Goal: Book appointment/travel/reservation

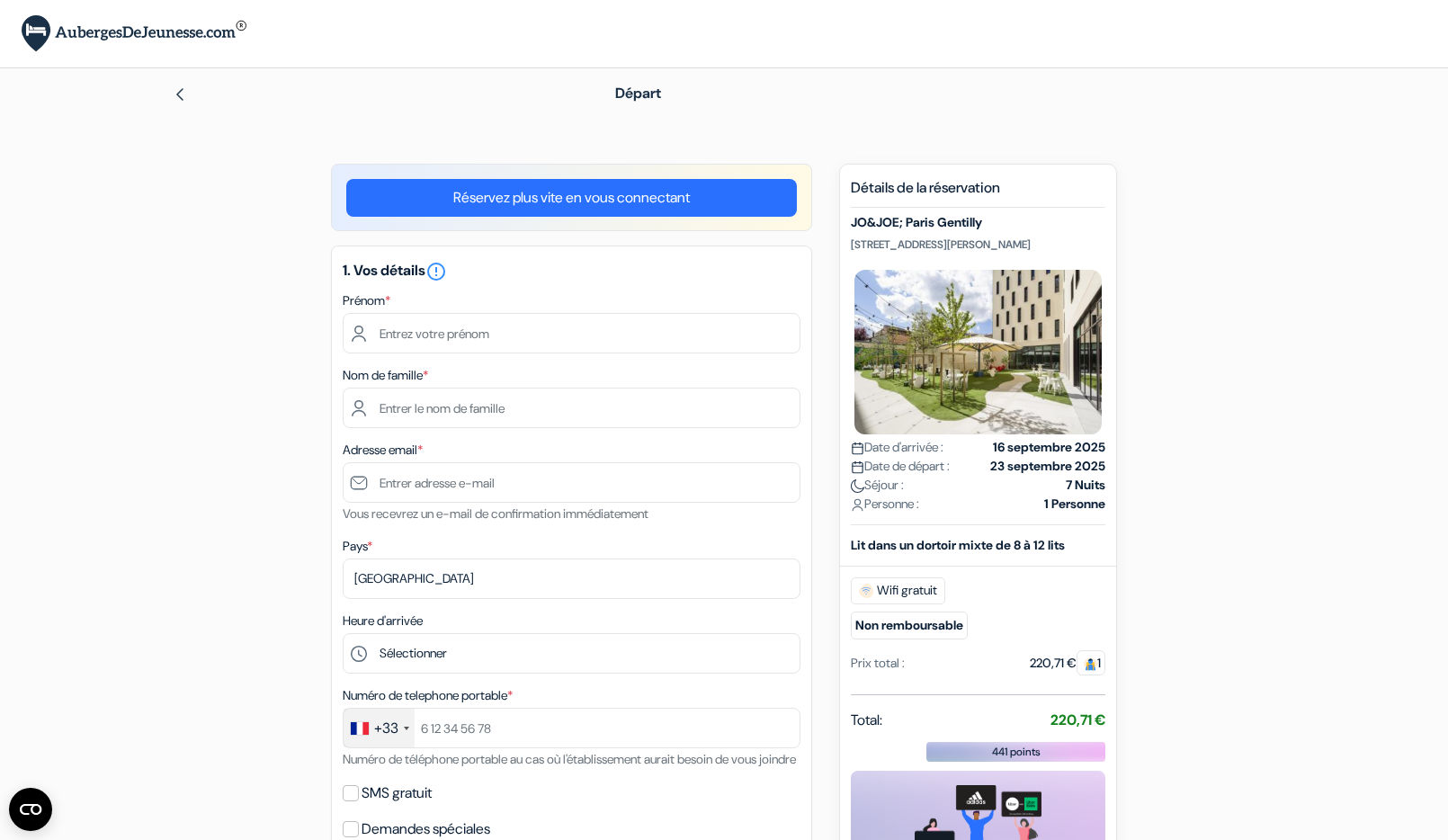
scroll to position [90, 0]
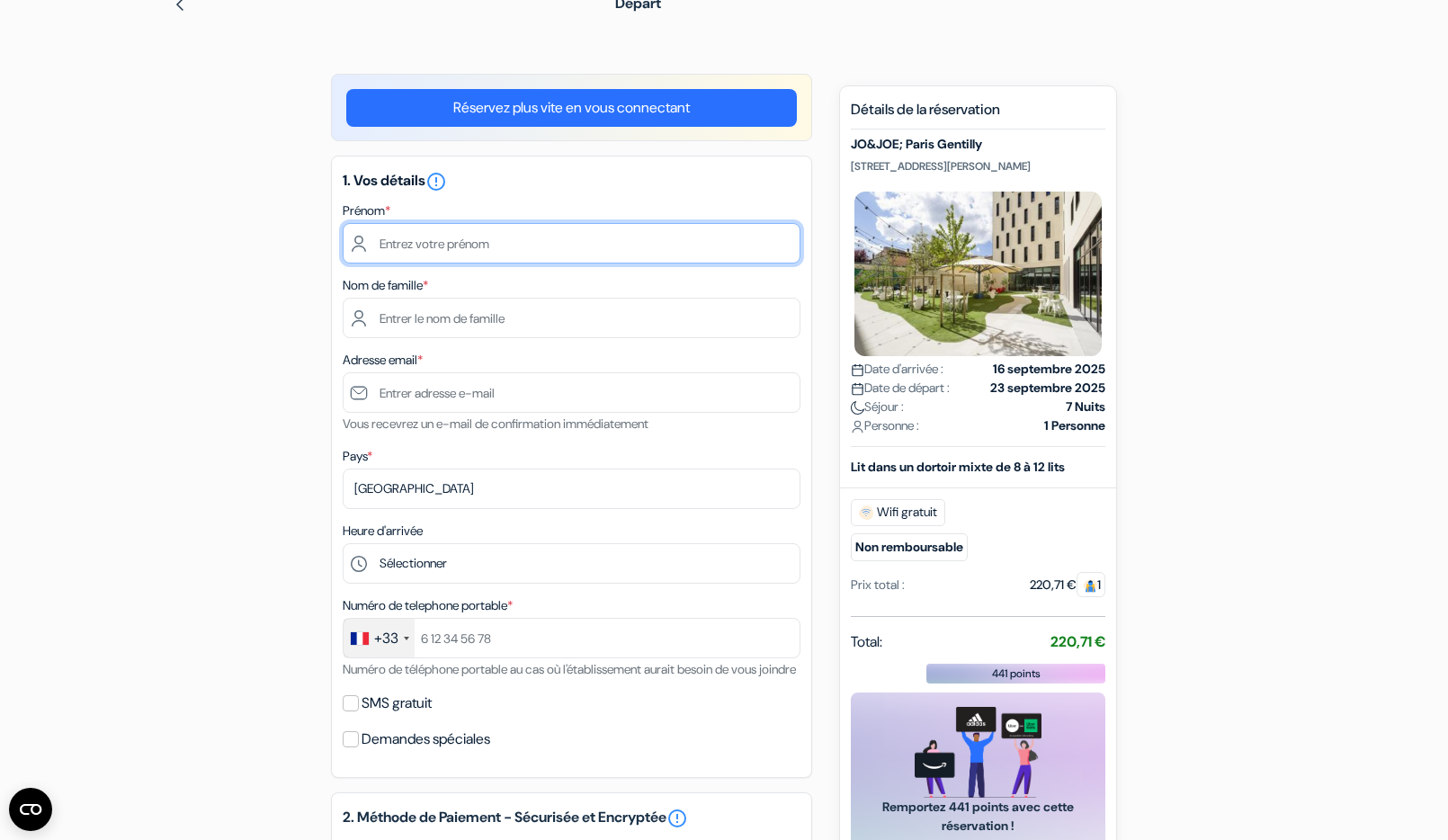
click at [479, 240] on input "text" at bounding box center [571, 243] width 457 height 40
type input "[PERSON_NAME]"
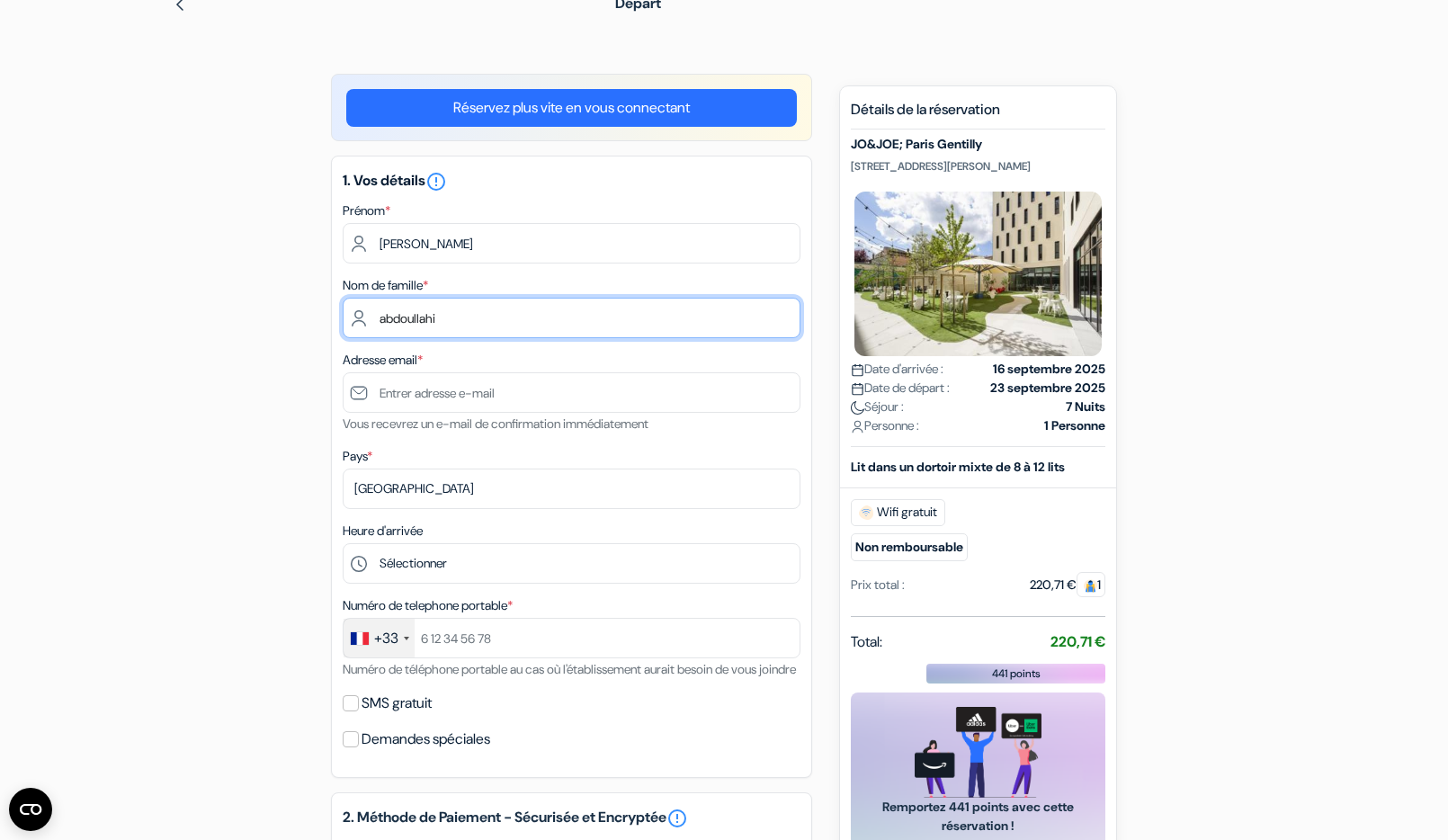
type input "abdoullahi"
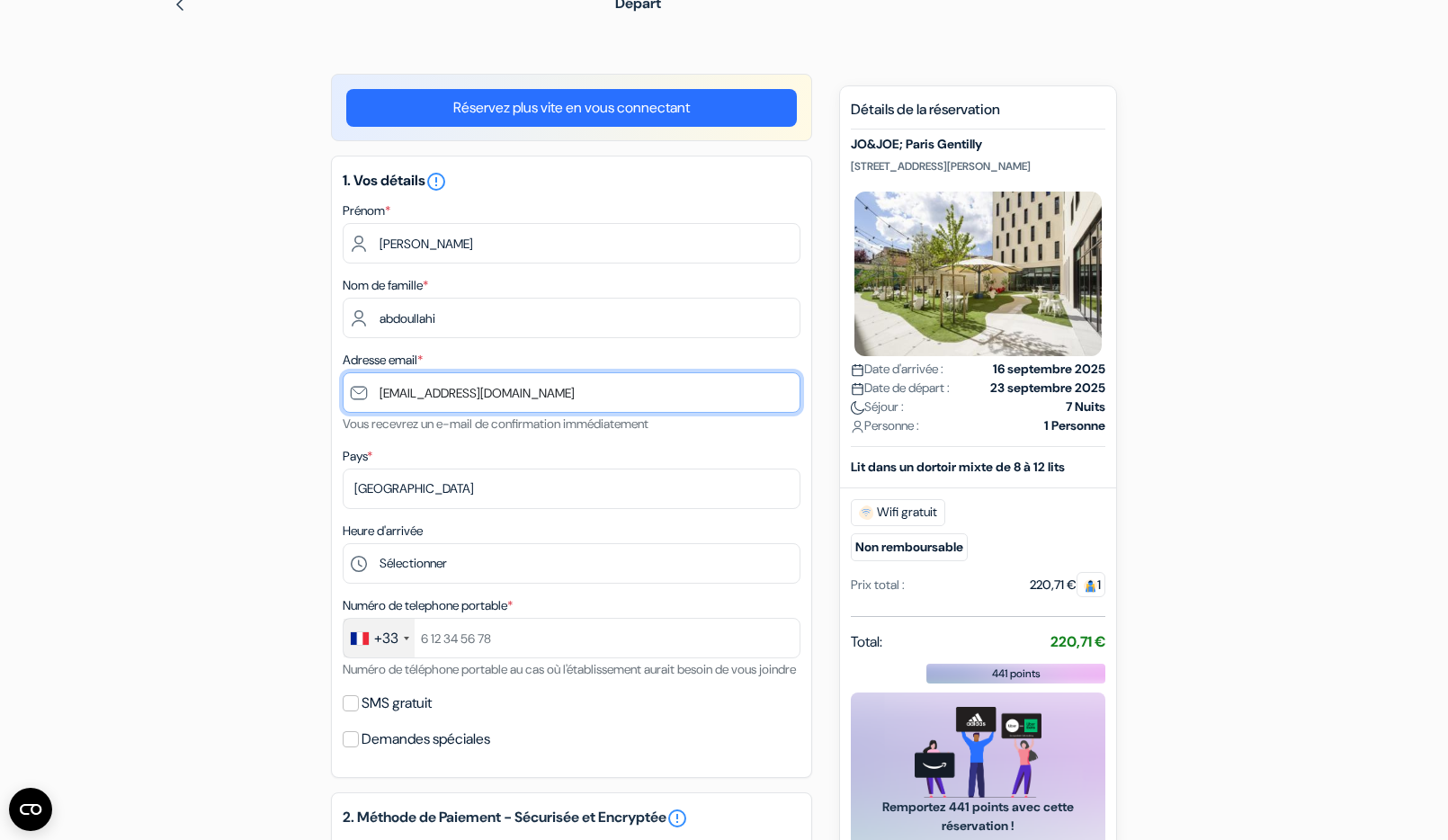
type input "[EMAIL_ADDRESS][DOMAIN_NAME]"
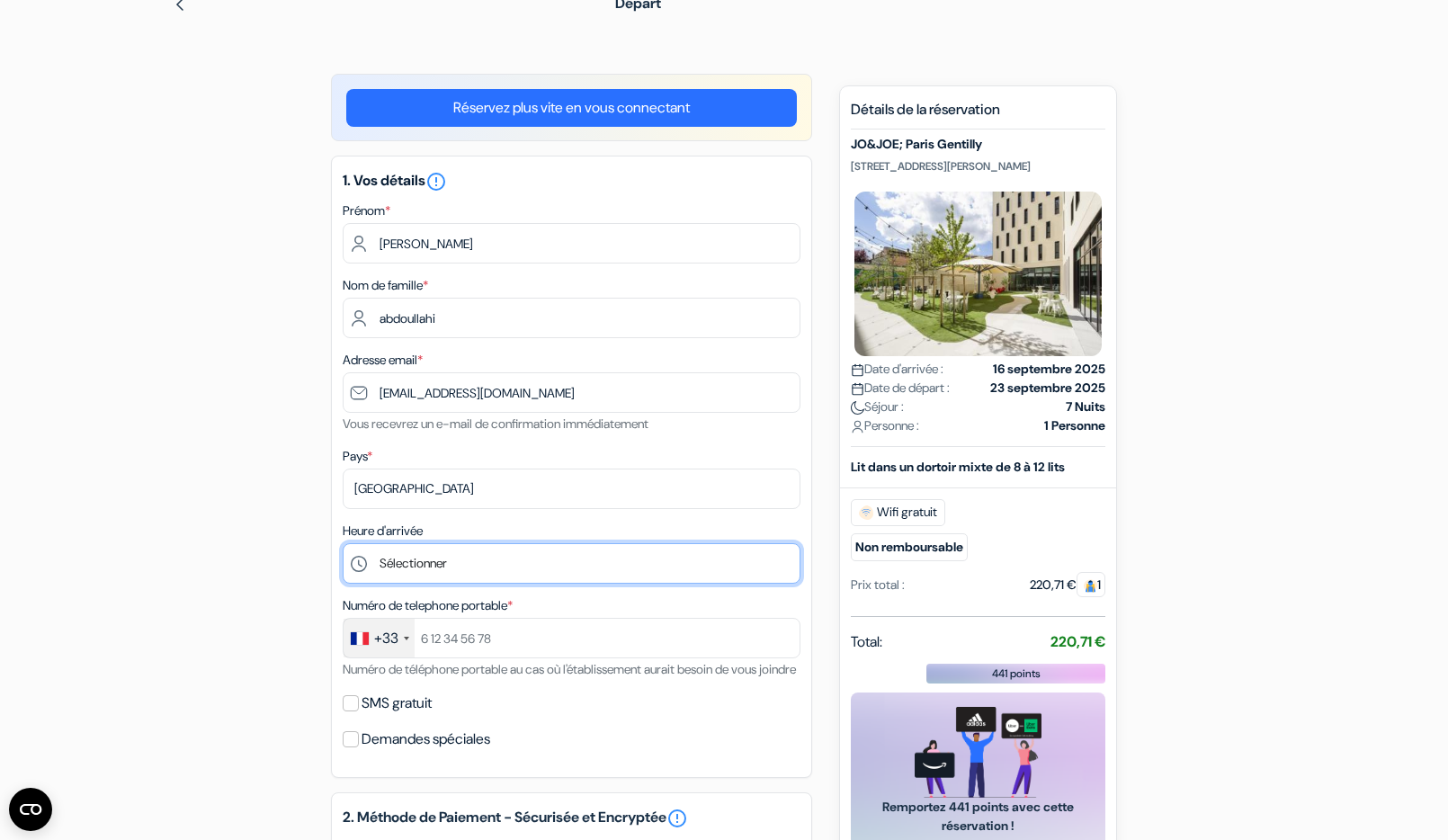
click at [446, 562] on select "Sélectionner 1:00 2:00 3:00 4:00 5:00 6:00 7:00 8:00 9:00 10:00 11:00 12:00 13:…" at bounding box center [571, 564] width 457 height 40
select select "11"
click at [343, 543] on select "Sélectionner 1:00 2:00 3:00 4:00 5:00 6:00 7:00 8:00 9:00 10:00 11:00 12:00 13:…" at bounding box center [571, 564] width 457 height 40
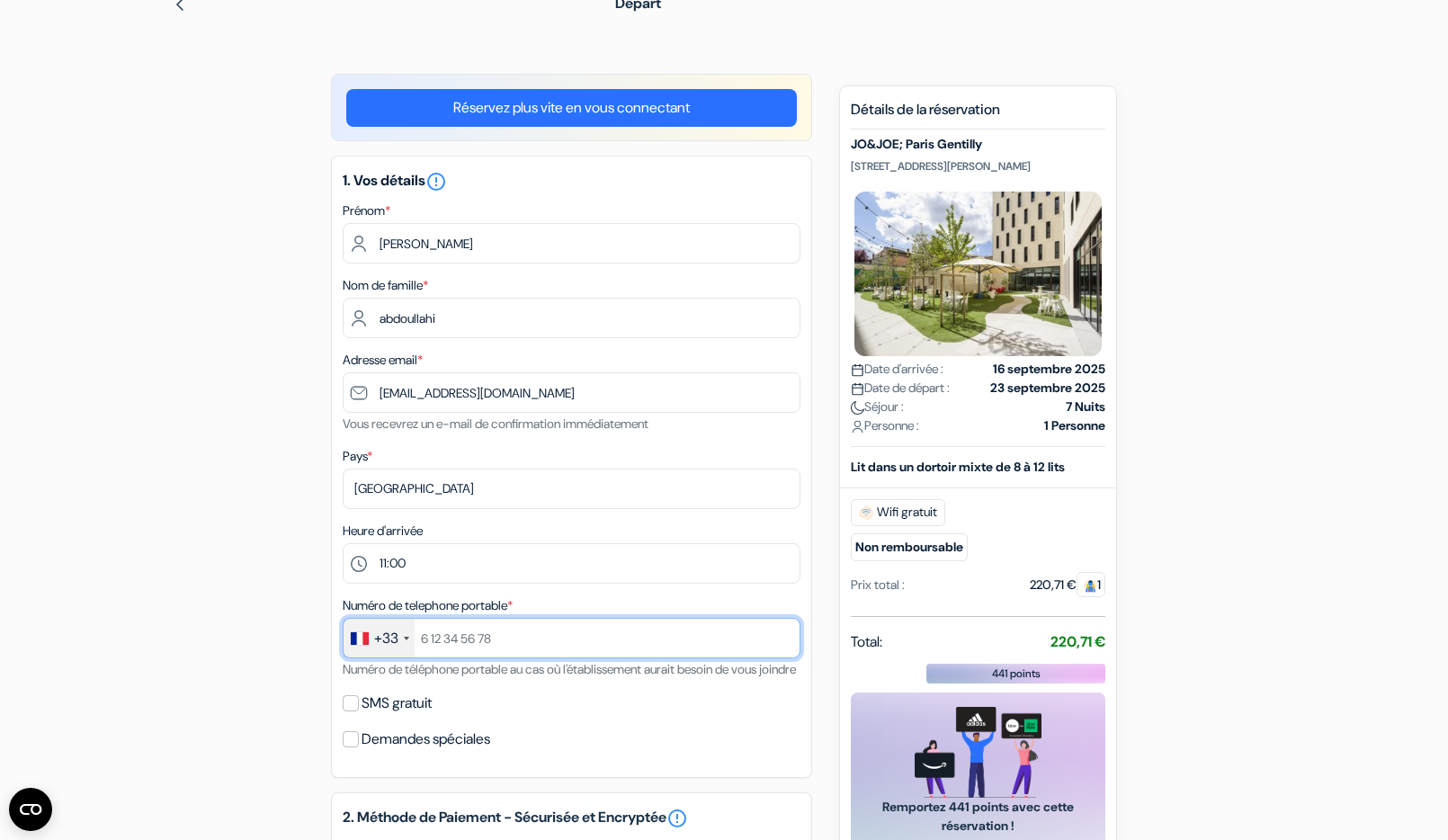
click at [506, 637] on input "text" at bounding box center [571, 638] width 457 height 40
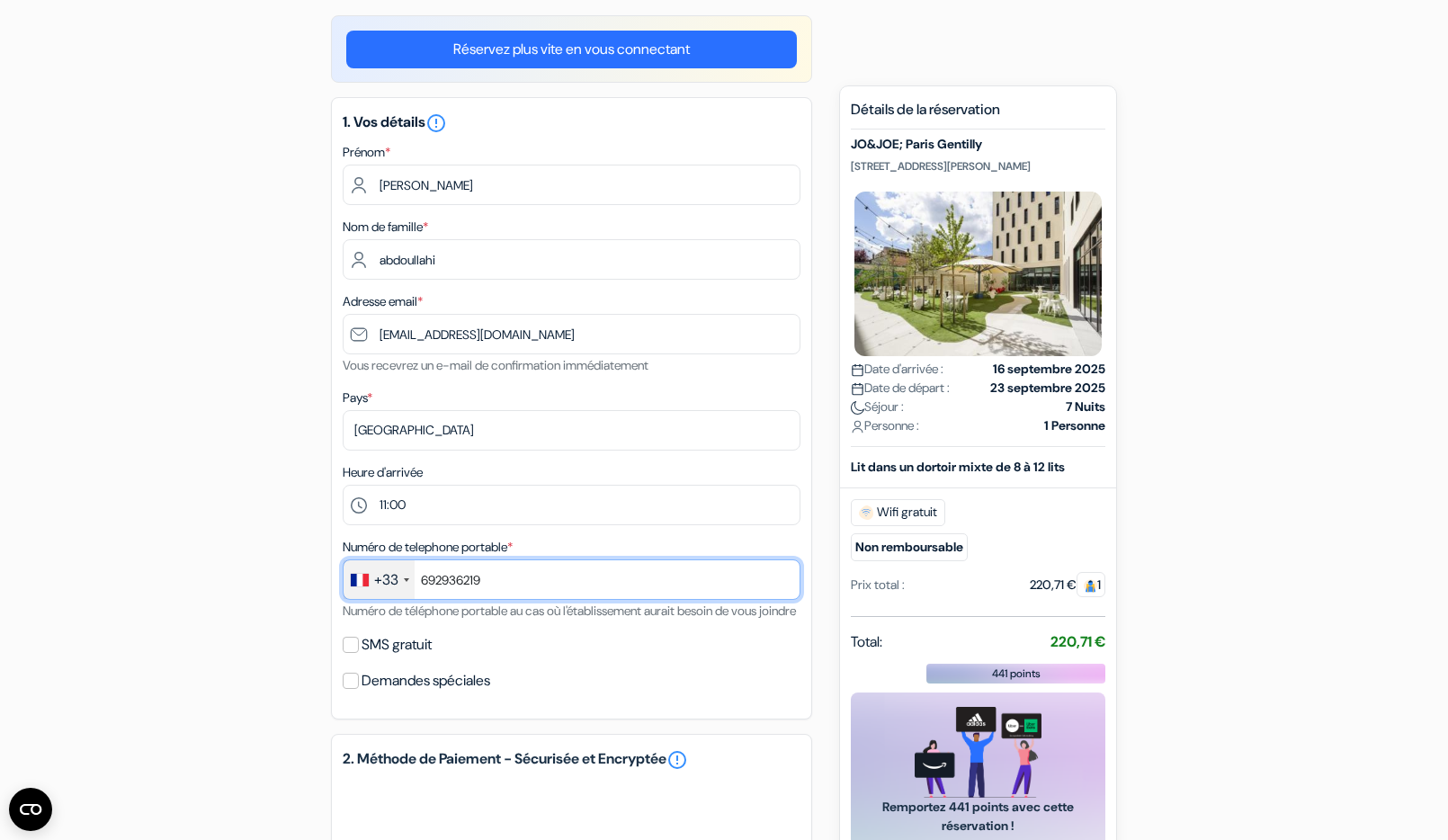
scroll to position [180, 0]
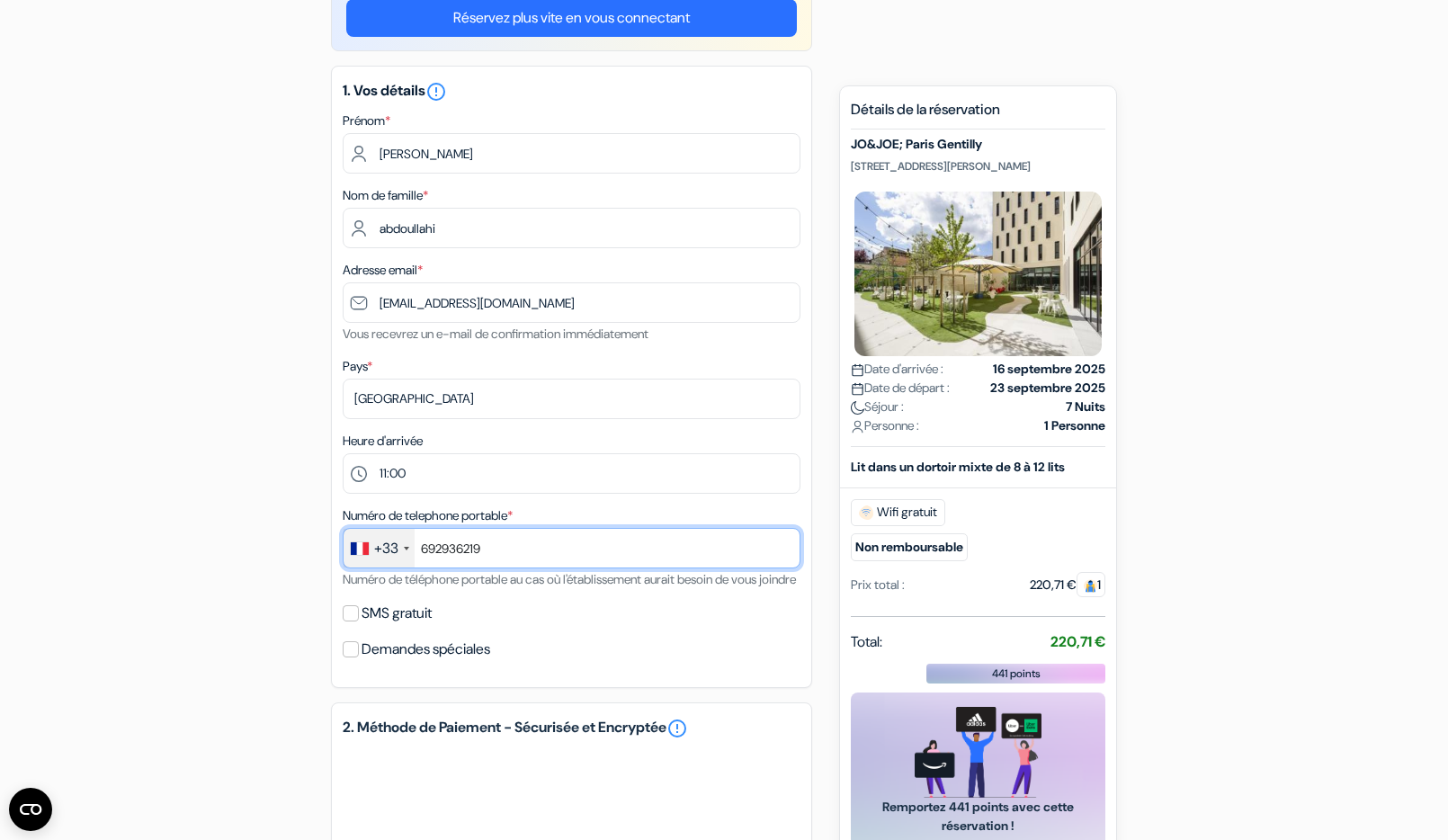
type input "692936219"
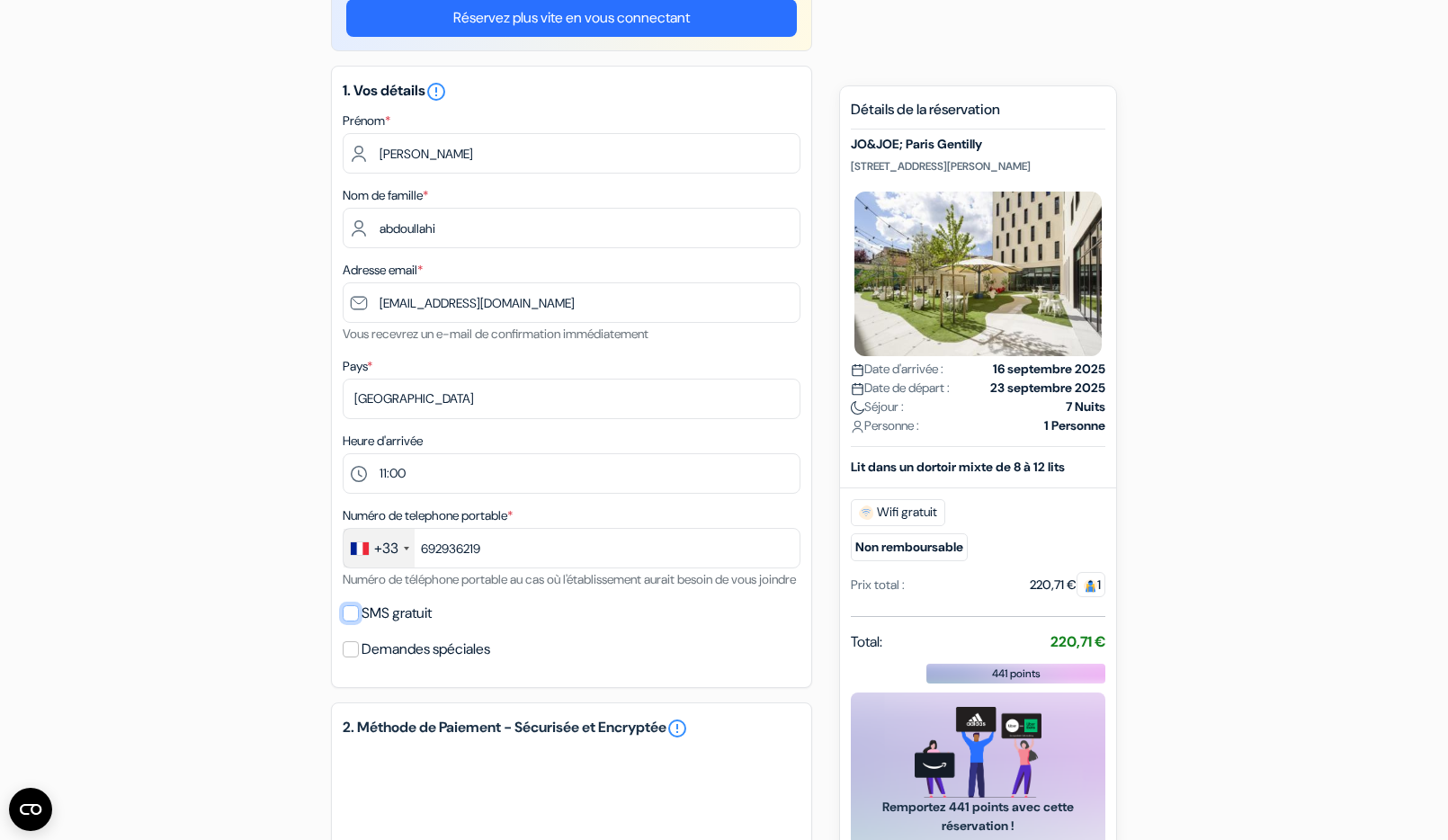
click at [354, 621] on input "SMS gratuit" at bounding box center [350, 612] width 16 height 16
checkbox input "true"
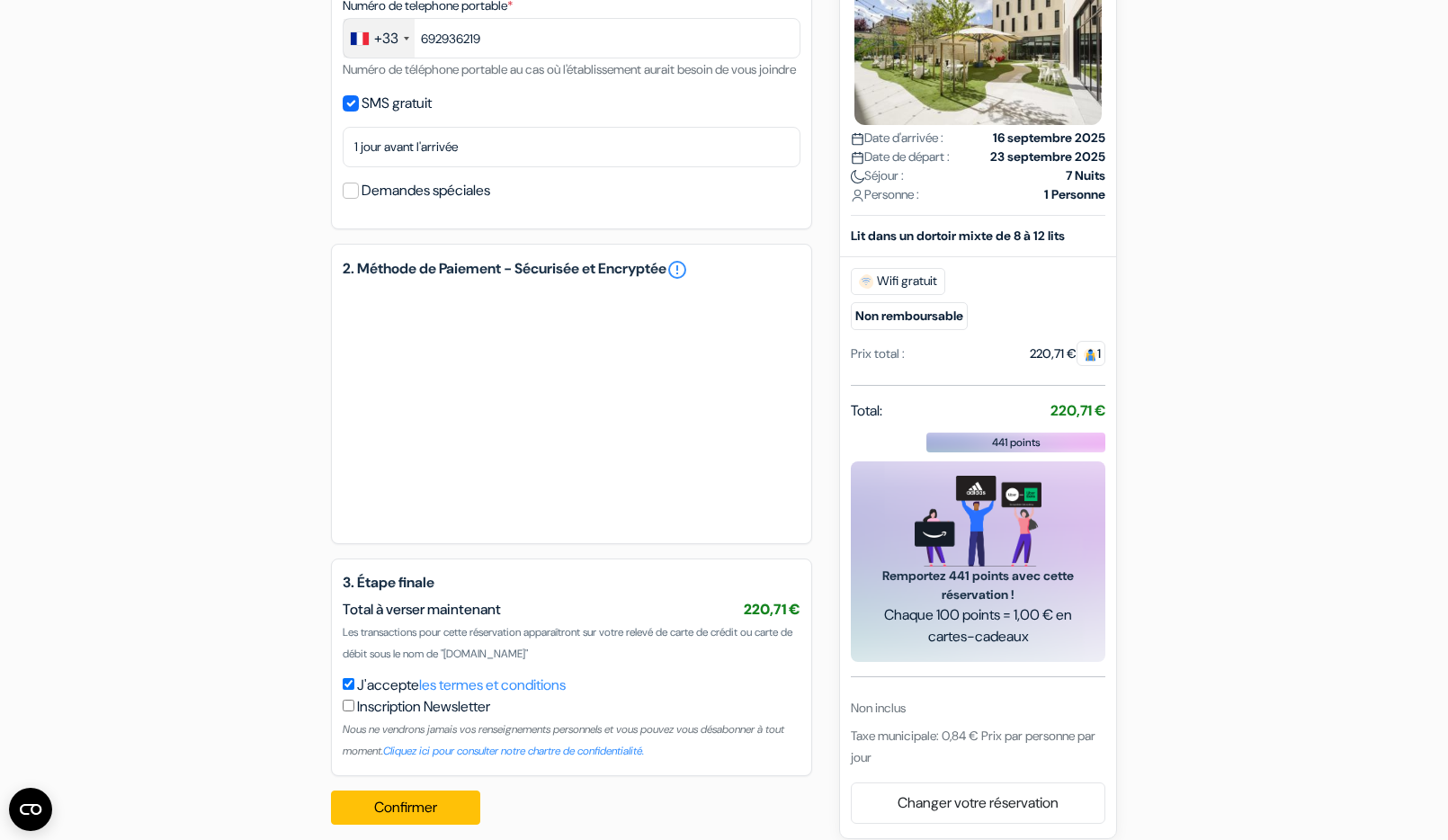
scroll to position [728, 0]
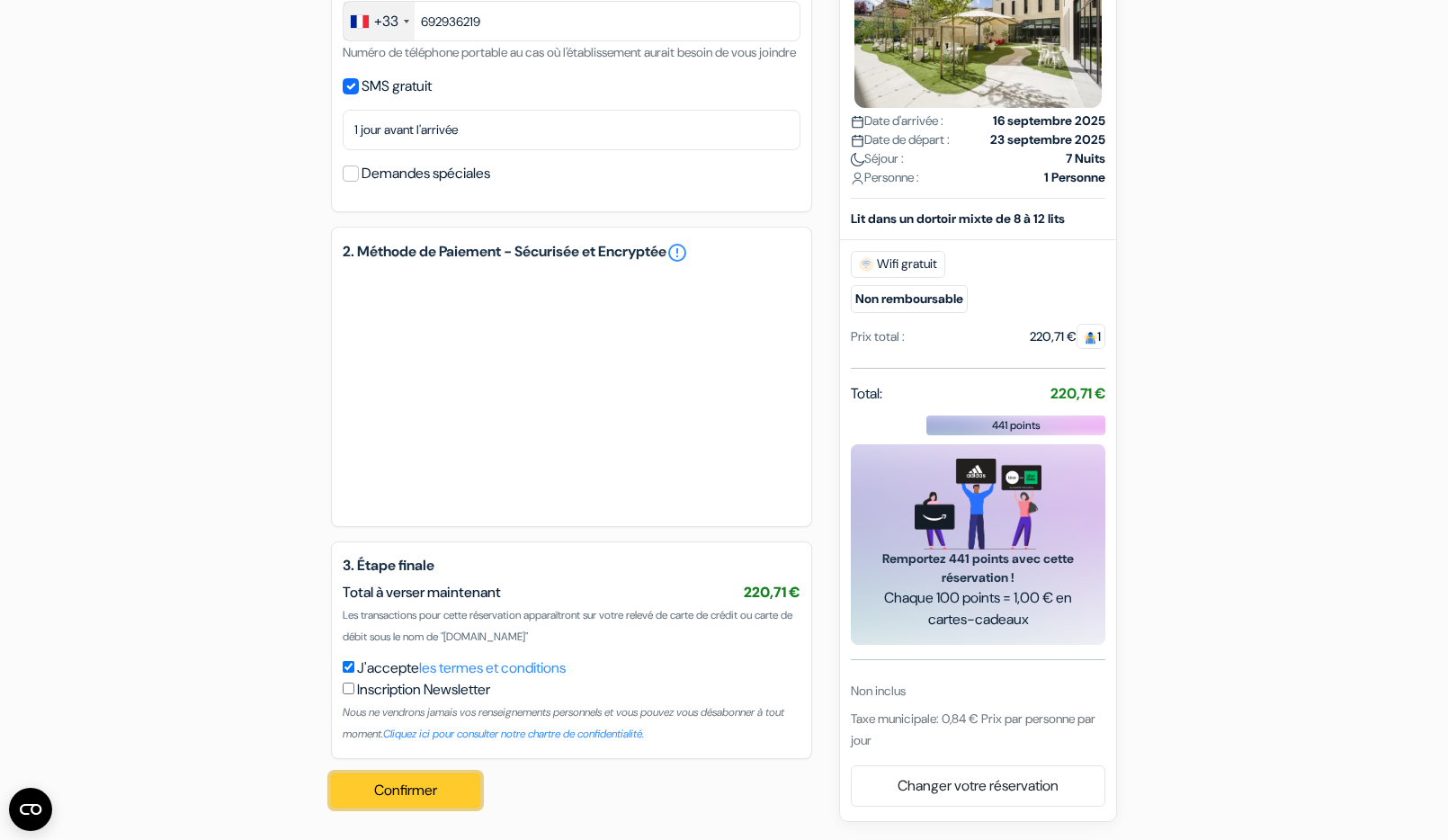
click at [417, 792] on button "Confirmer Loading..." at bounding box center [406, 790] width 149 height 34
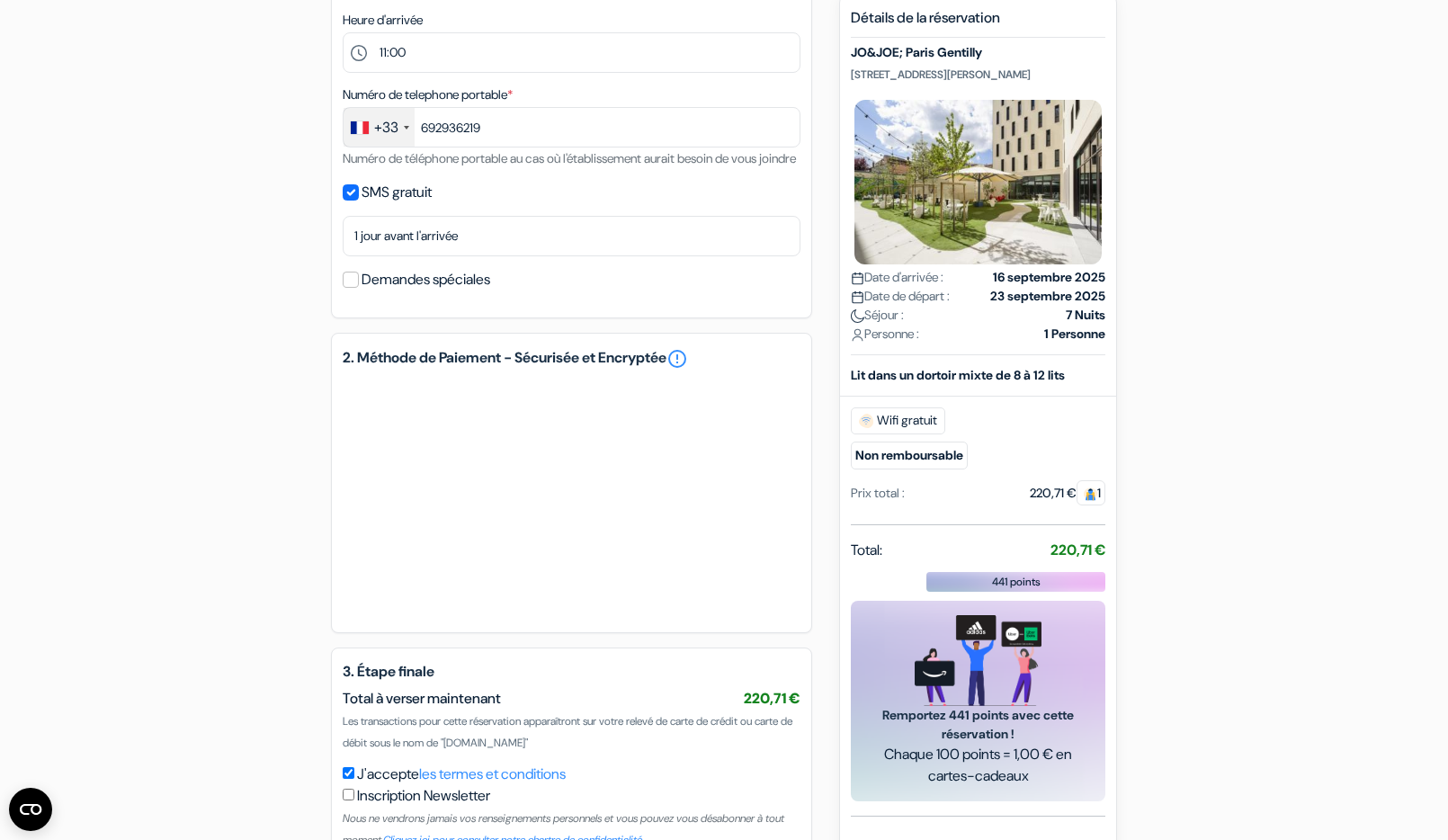
scroll to position [779, 0]
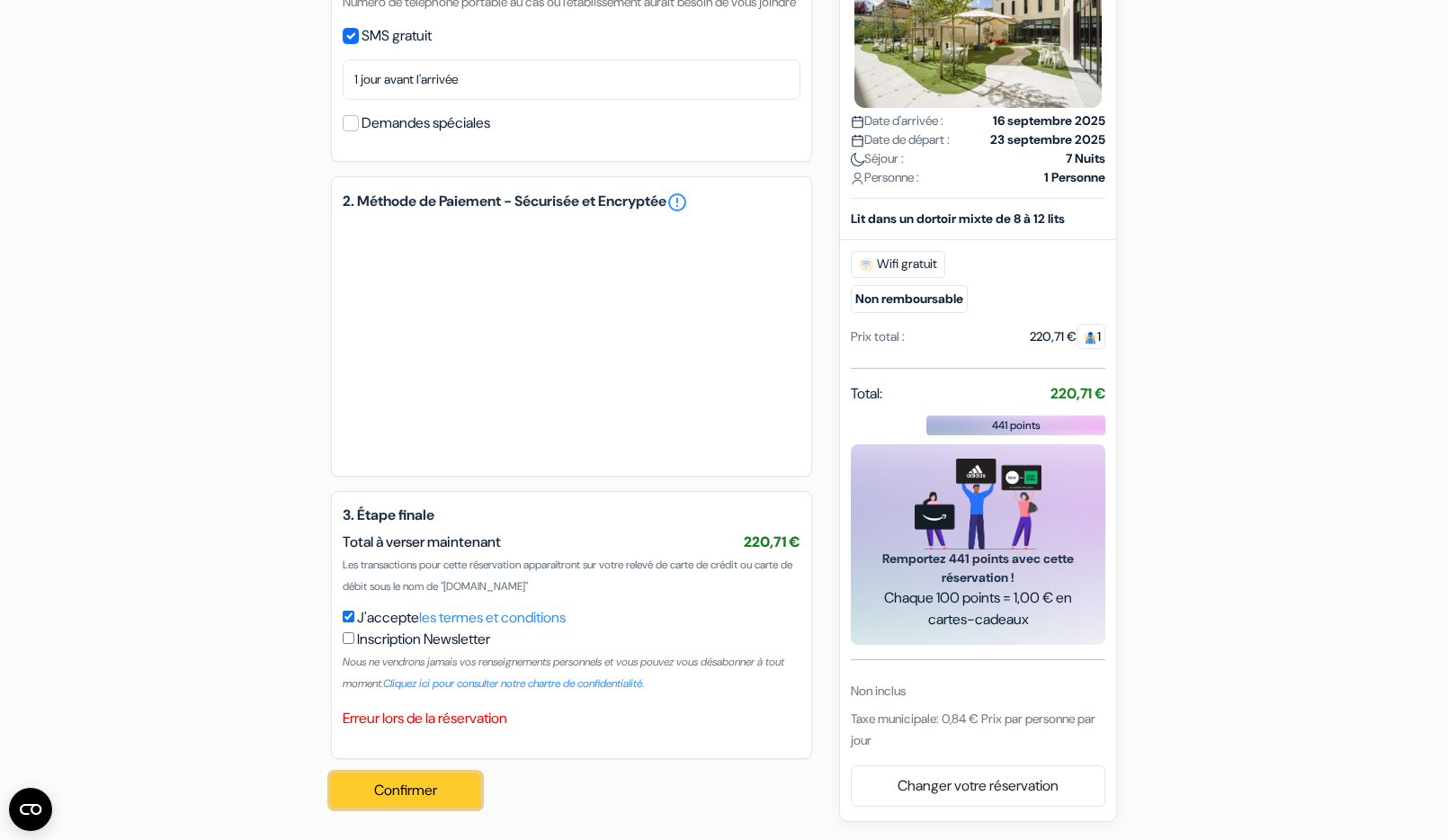
click at [398, 791] on button "Confirmer Loading..." at bounding box center [406, 790] width 149 height 34
click at [404, 794] on button "Confirmer Loading..." at bounding box center [406, 790] width 149 height 34
click at [389, 791] on button "Confirmer Loading..." at bounding box center [406, 790] width 149 height 34
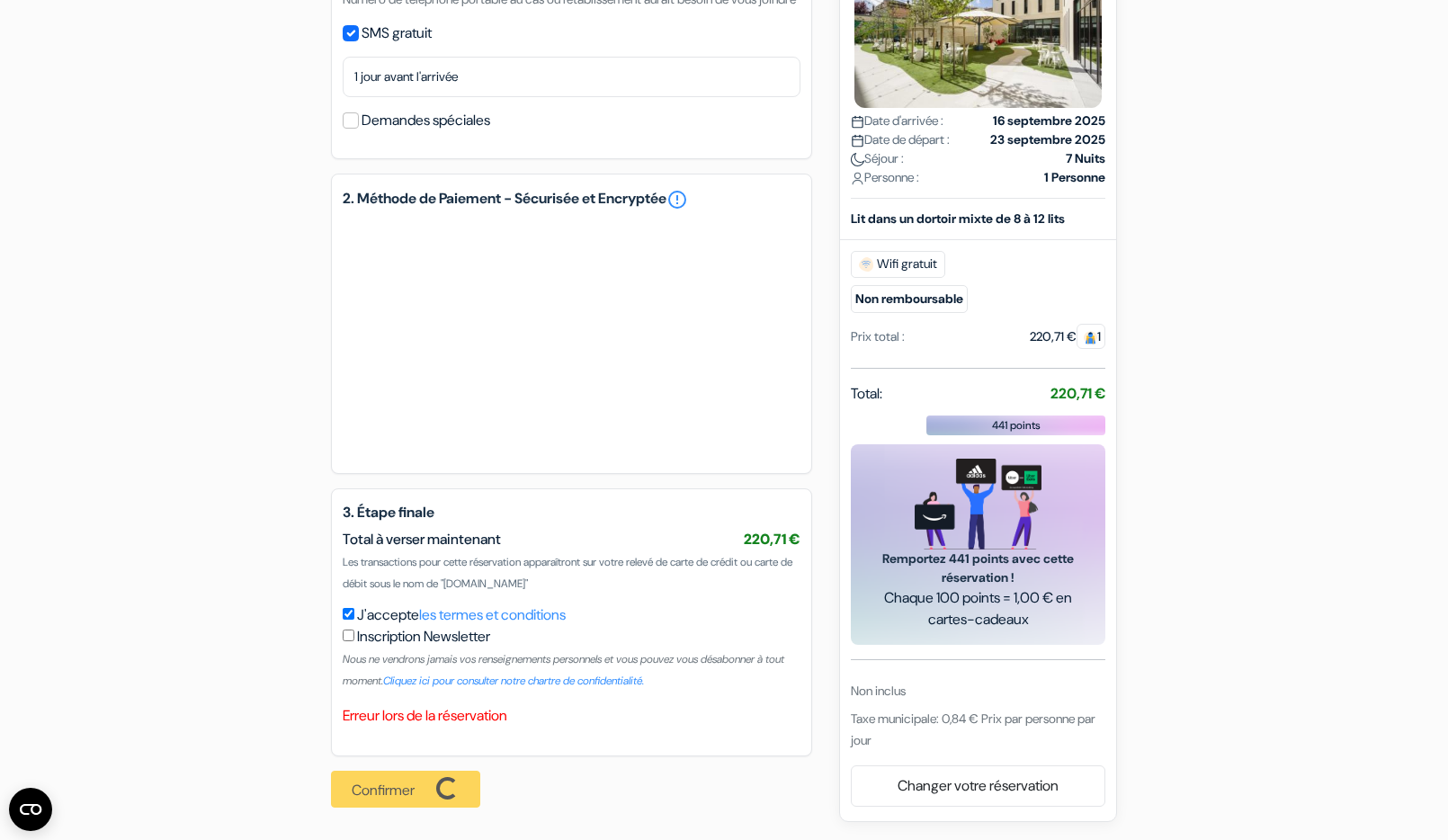
click at [389, 791] on div "Confirmer Loading... Traitement de la demande..." at bounding box center [411, 788] width 160 height 66
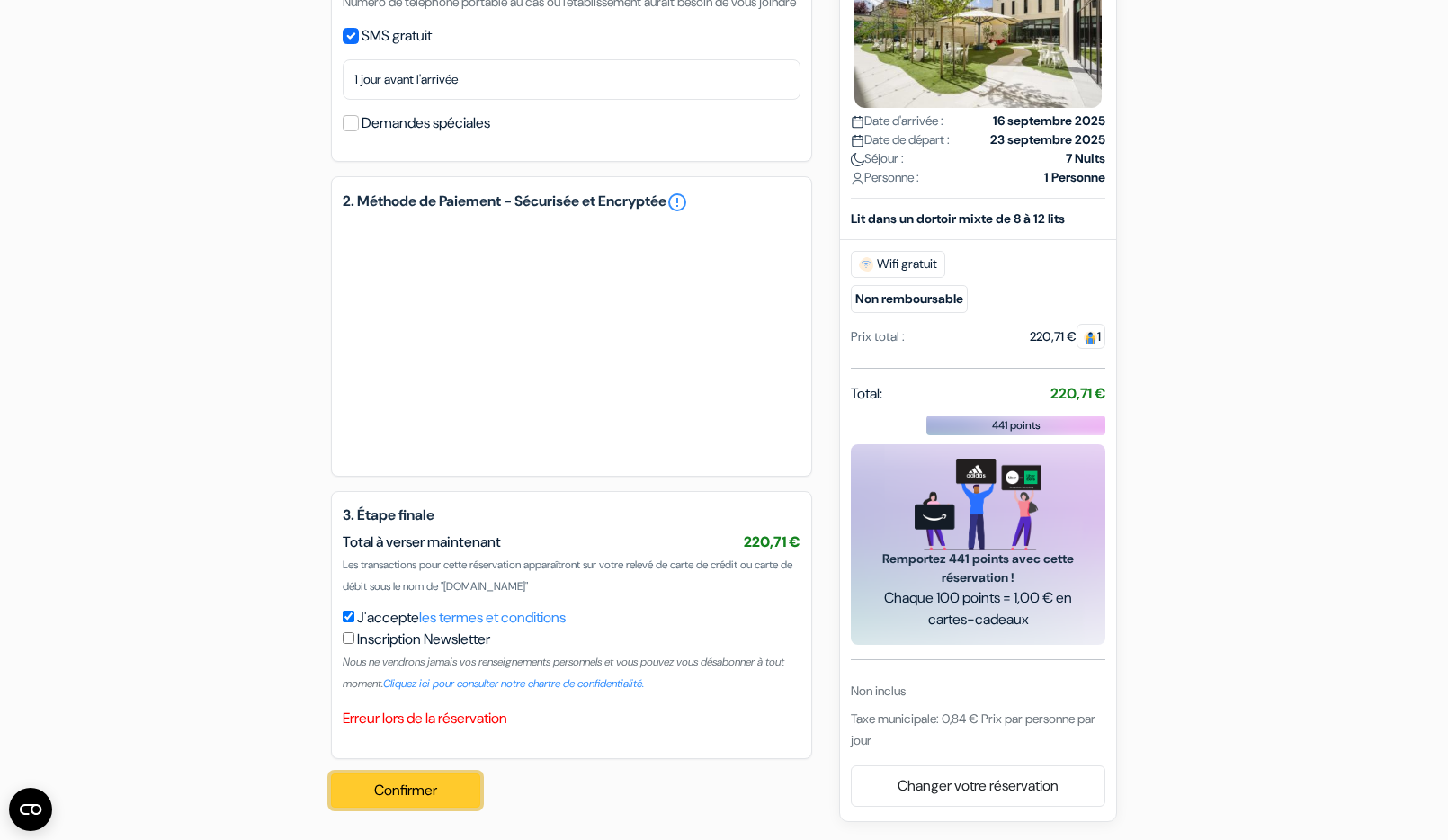
click at [410, 797] on button "Confirmer Loading..." at bounding box center [406, 790] width 149 height 34
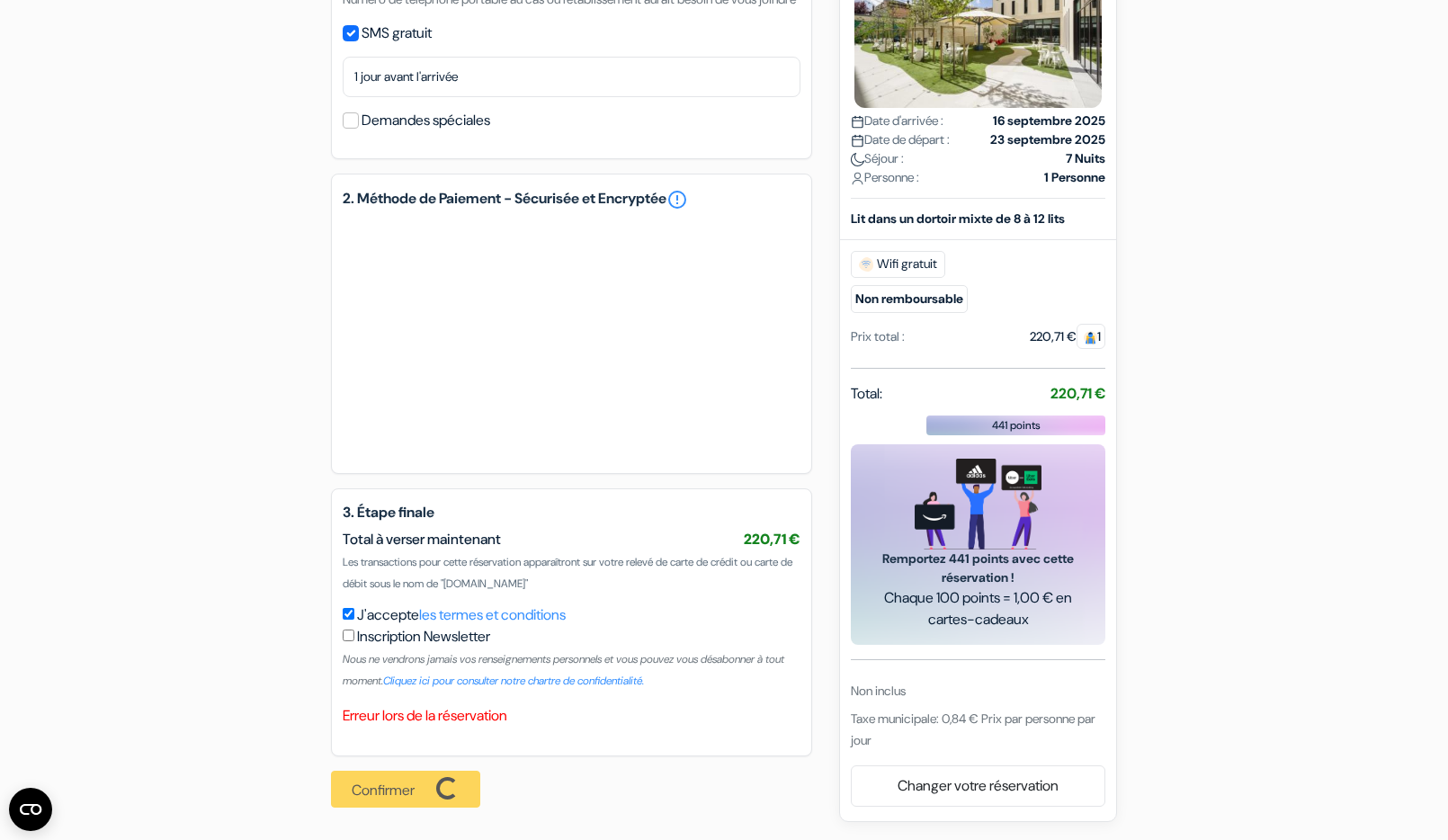
click at [410, 797] on div "Confirmer Loading... Traitement de la demande..." at bounding box center [411, 788] width 160 height 66
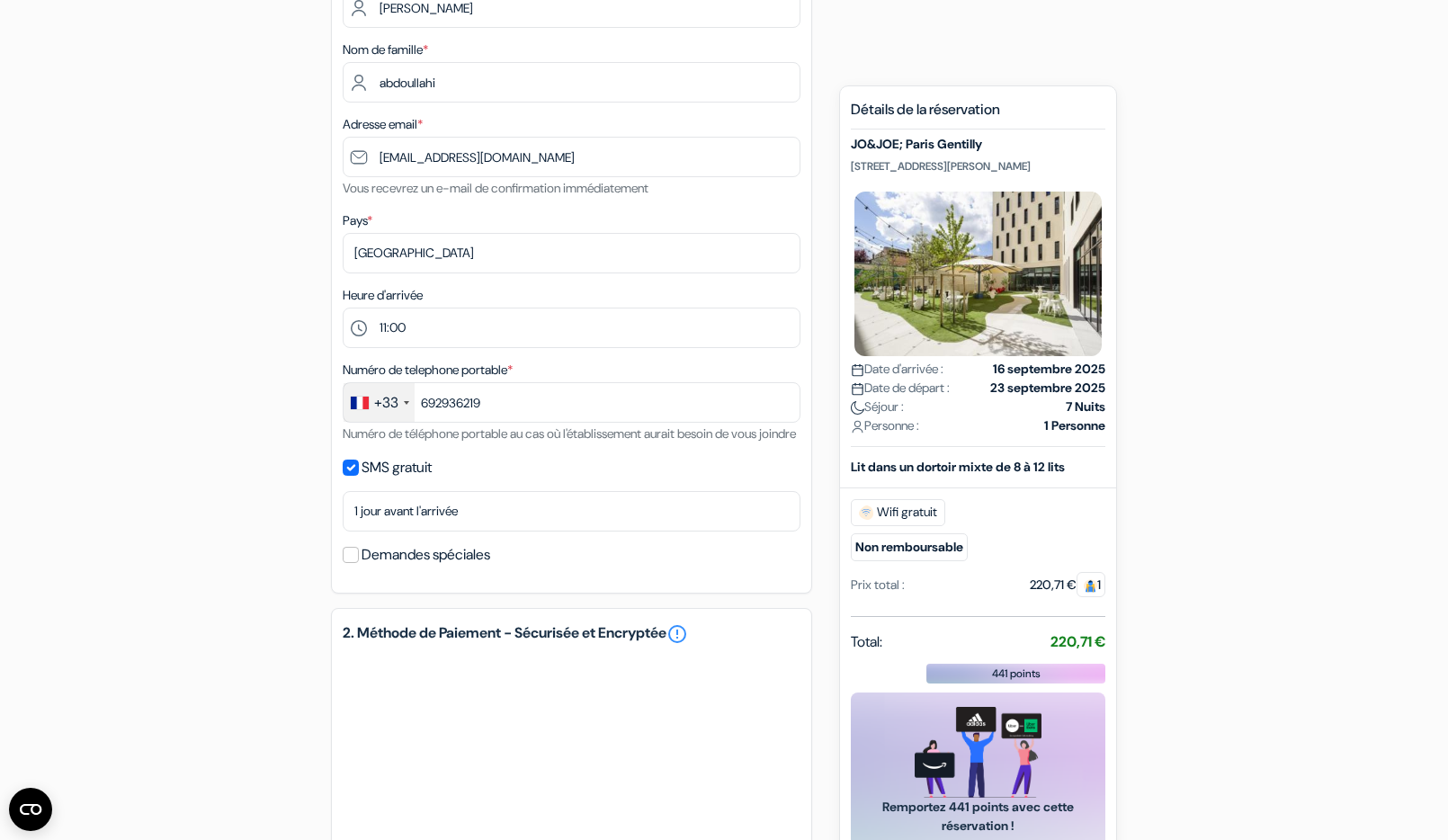
scroll to position [239, 0]
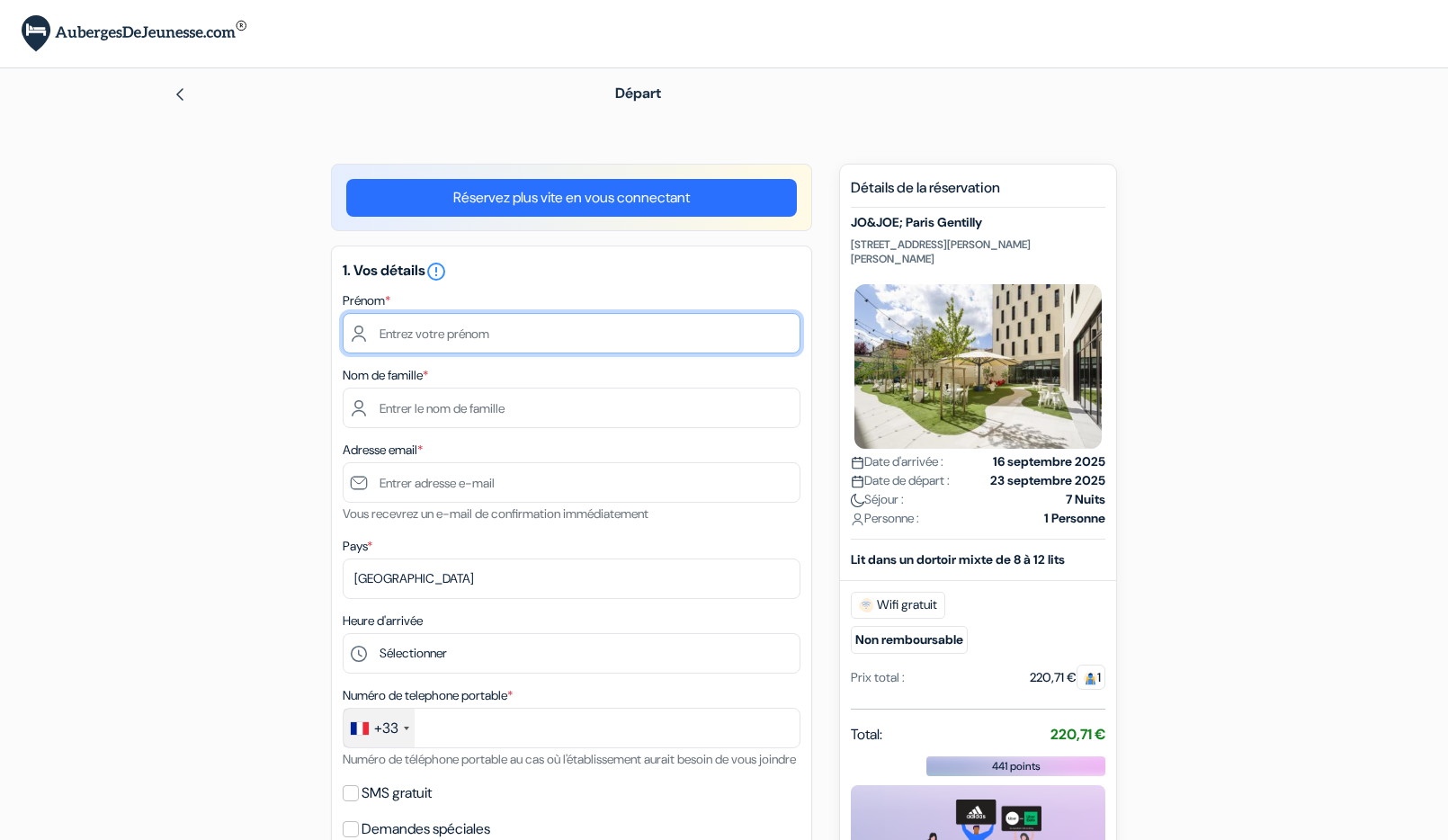
click at [419, 334] on input "text" at bounding box center [571, 333] width 457 height 40
type input "[PERSON_NAME]"
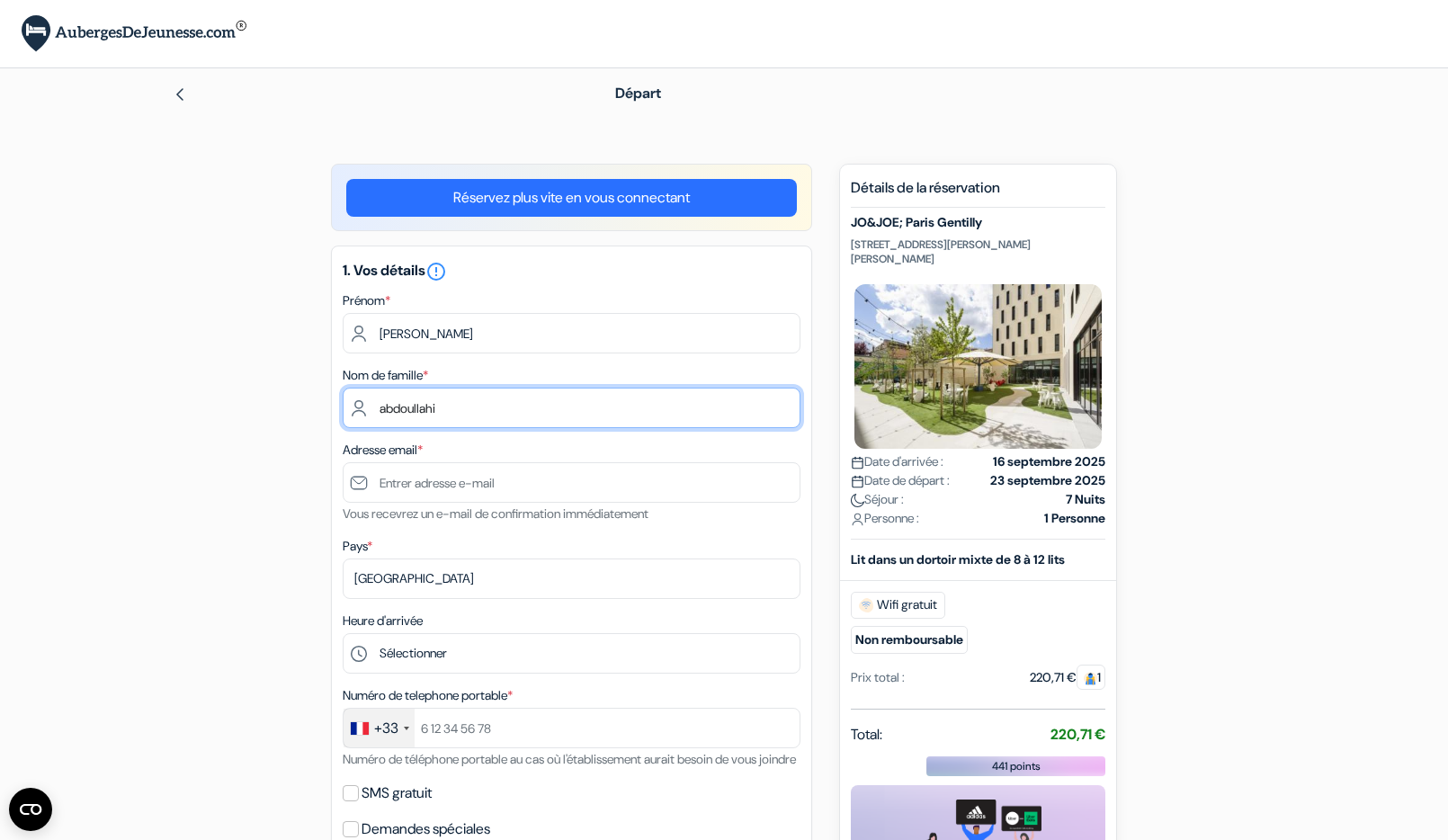
type input "abdoullahi"
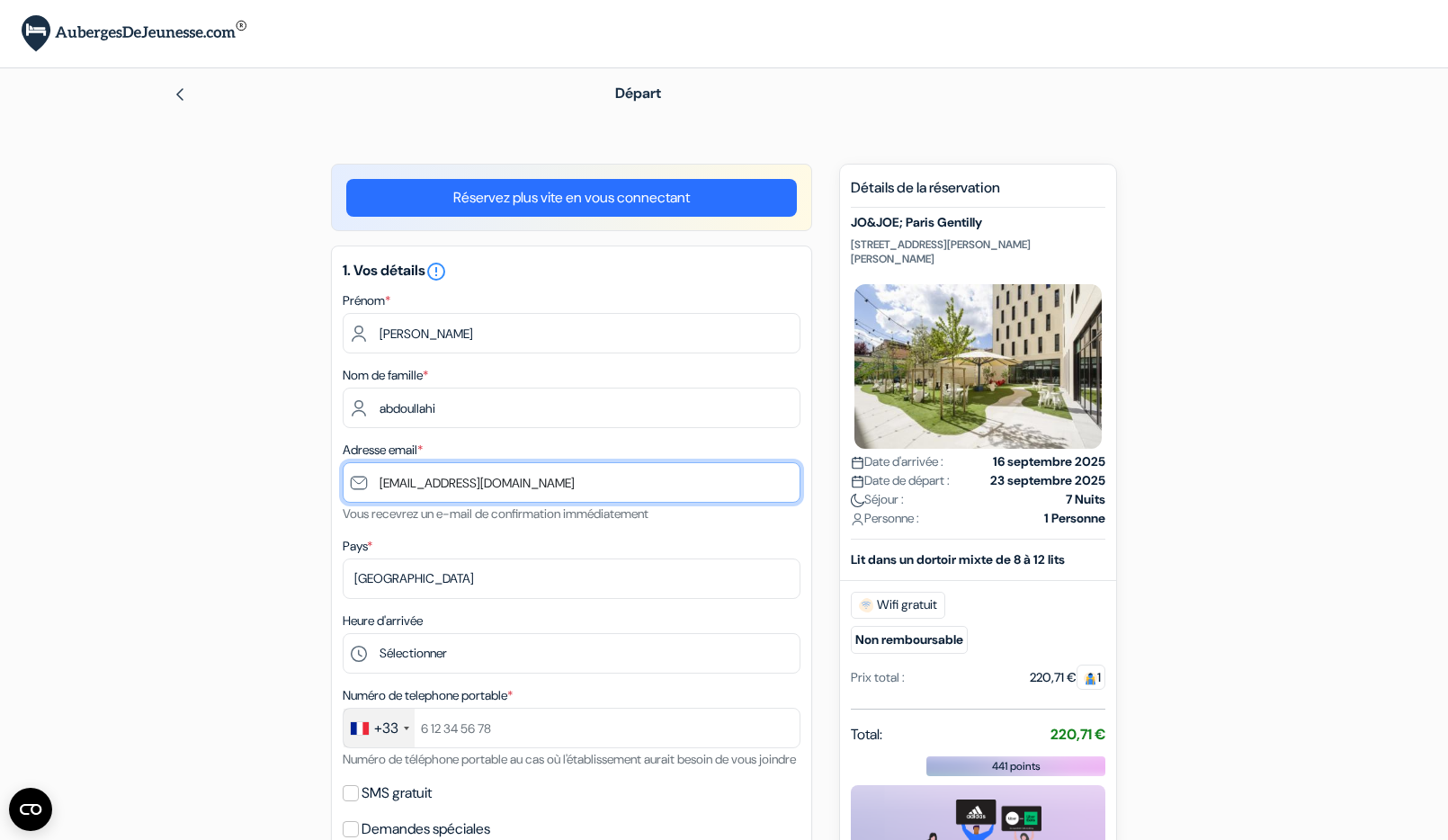
type input "[EMAIL_ADDRESS][DOMAIN_NAME]"
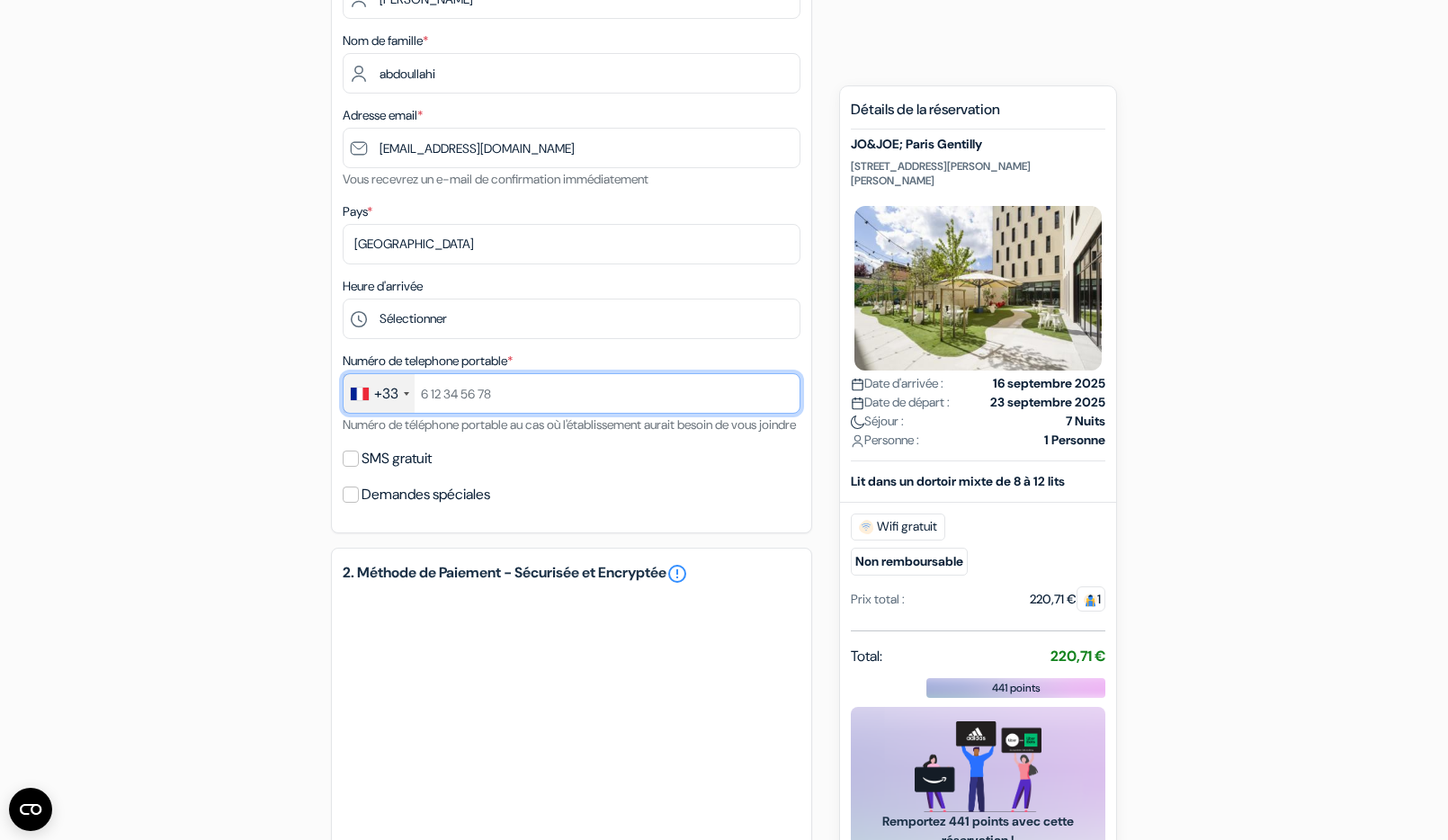
scroll to position [318, 0]
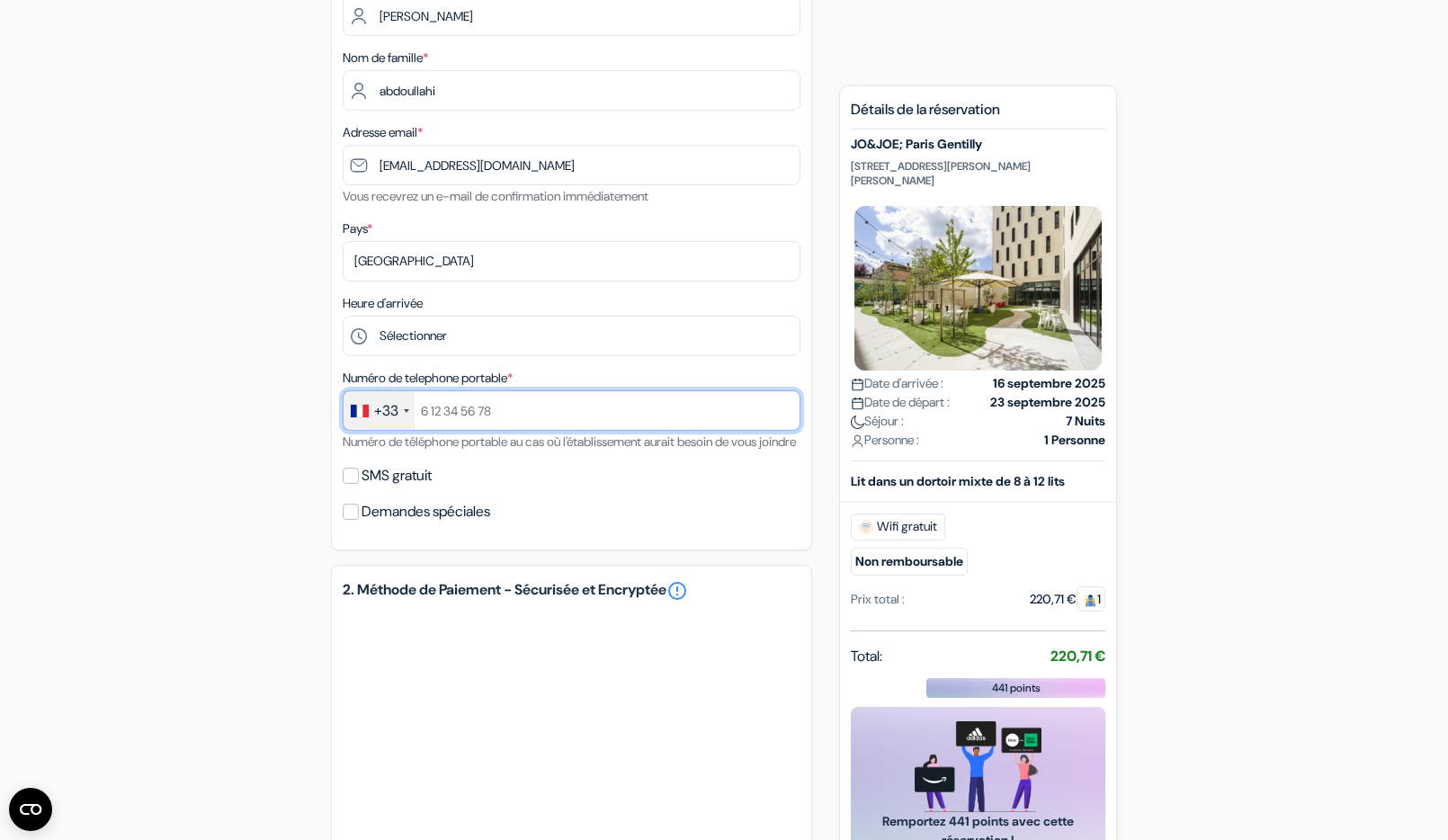
click at [437, 413] on input "text" at bounding box center [571, 410] width 457 height 40
type input "692936219"
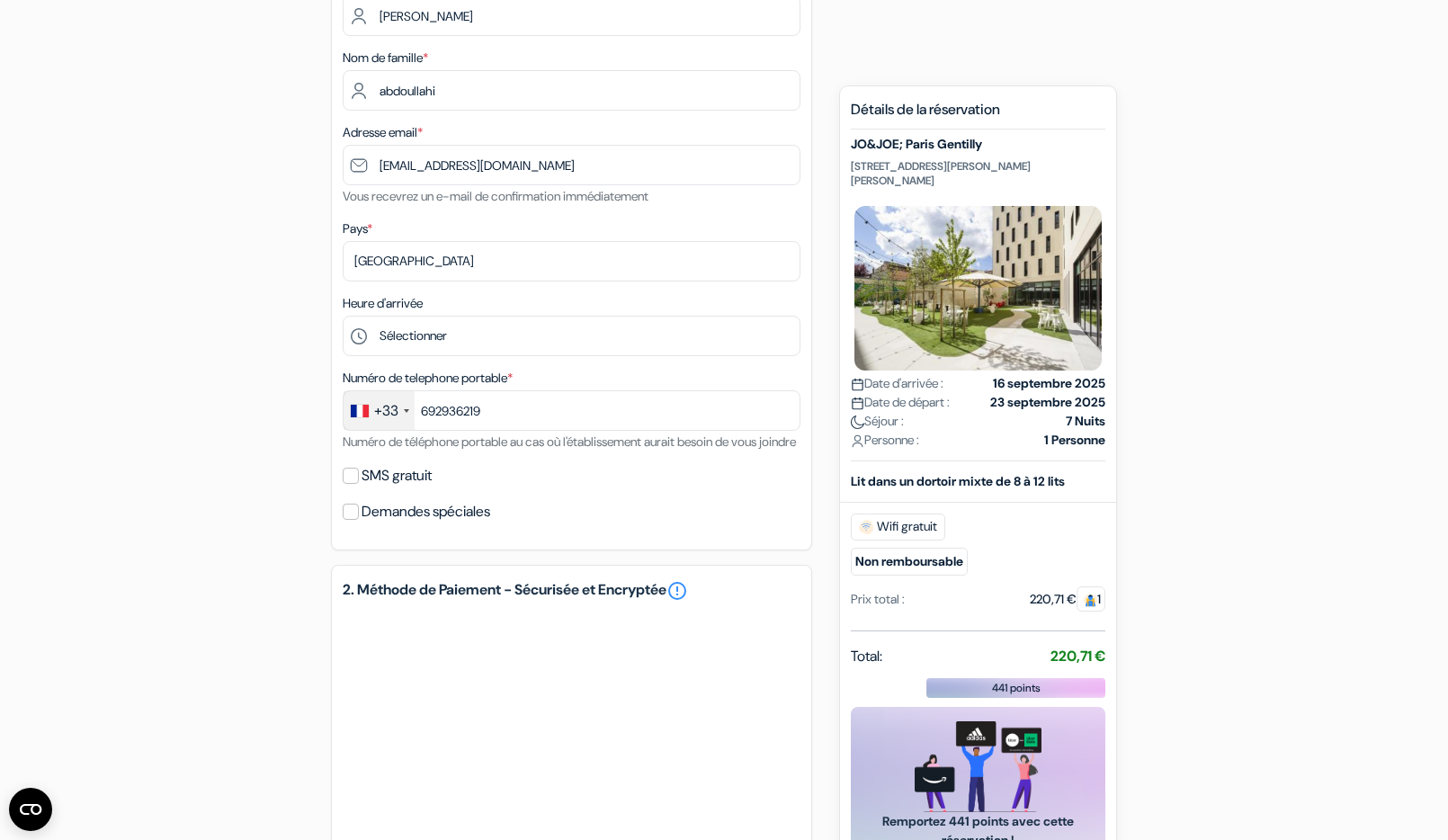
click at [347, 488] on div "SMS gratuit" at bounding box center [571, 475] width 457 height 25
click at [353, 484] on input "SMS gratuit" at bounding box center [350, 475] width 16 height 16
checkbox input "true"
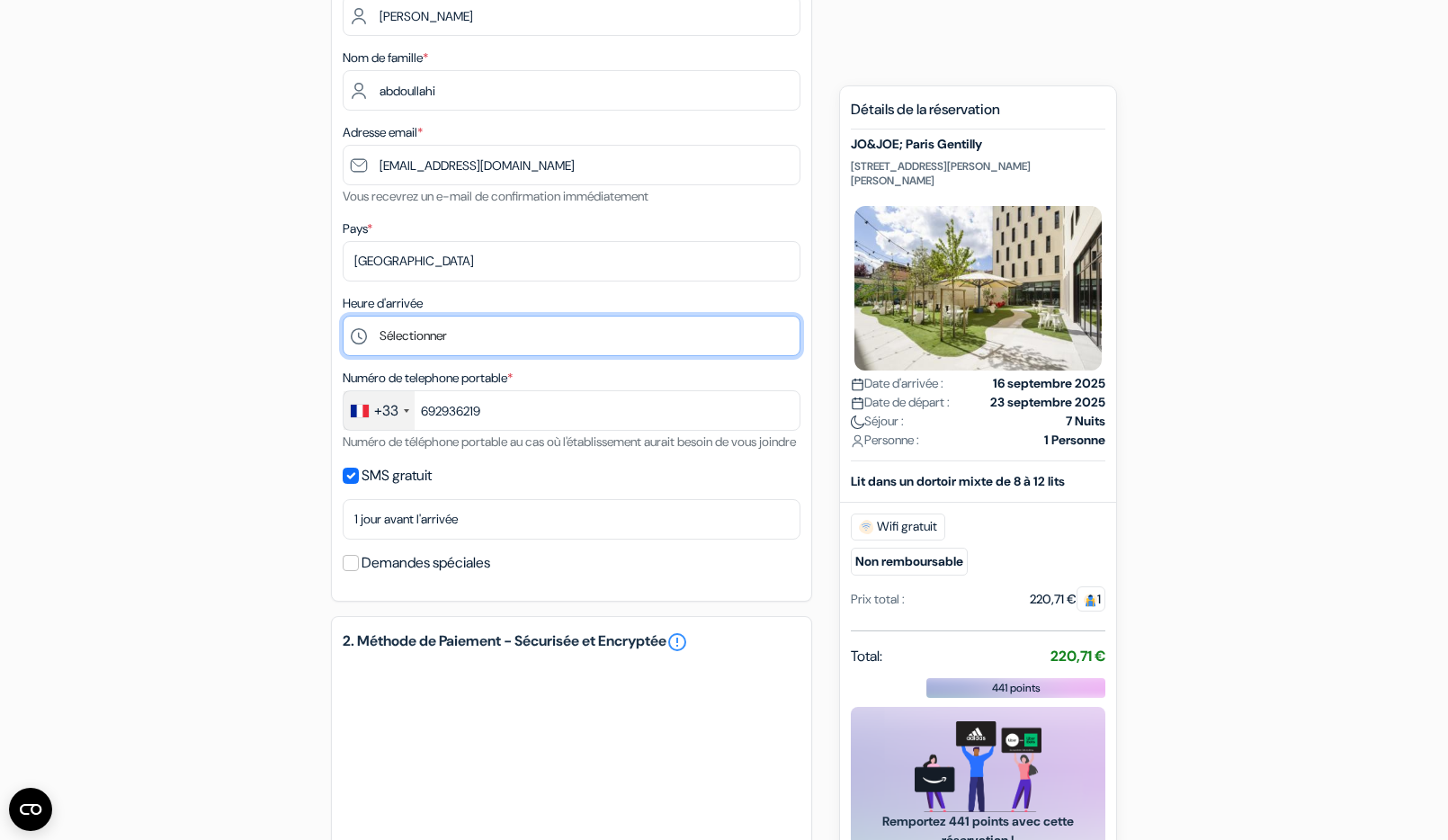
click at [453, 332] on select "Sélectionner 1:00 2:00 3:00 4:00 5:00 6:00 7:00 8:00 9:00 10:00 11:00 12:00 13:…" at bounding box center [571, 336] width 457 height 40
select select "12"
click at [343, 316] on select "Sélectionner 1:00 2:00 3:00 4:00 5:00 6:00 7:00 8:00 9:00 10:00 11:00 12:00 13:…" at bounding box center [571, 336] width 457 height 40
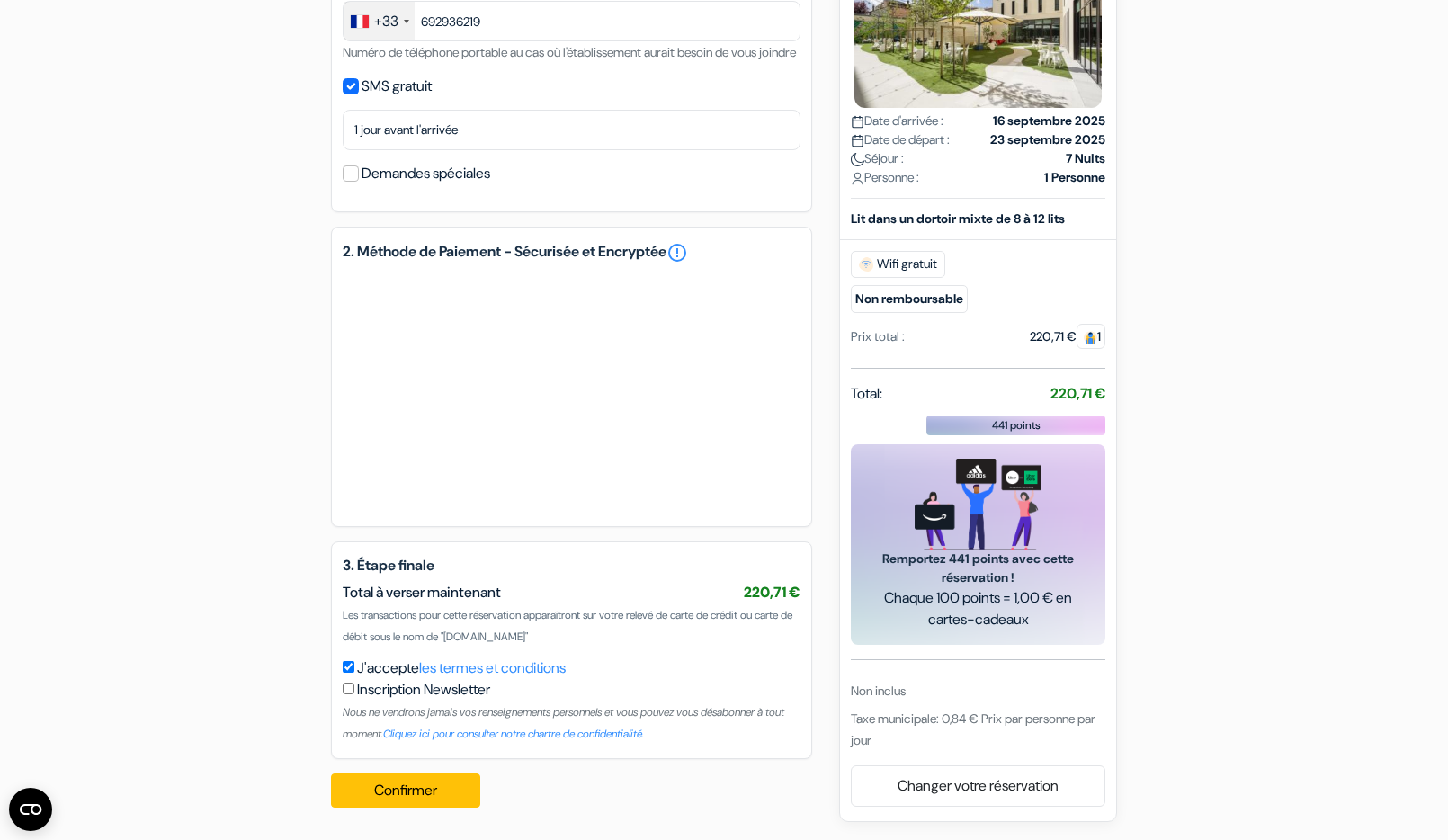
scroll to position [728, 0]
click at [433, 788] on button "Confirmer Loading..." at bounding box center [406, 790] width 149 height 34
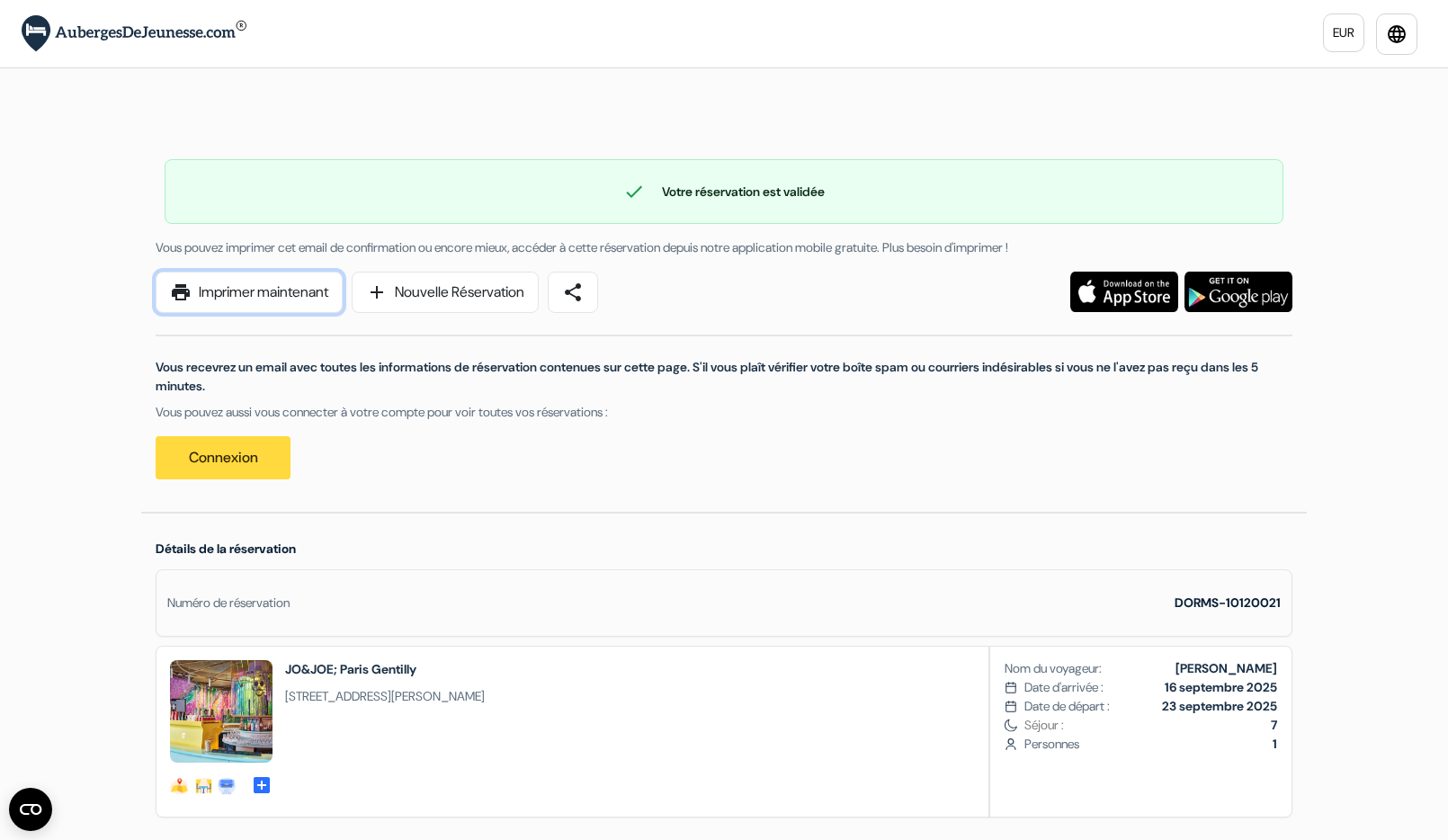
drag, startPoint x: 284, startPoint y: 293, endPoint x: 120, endPoint y: 747, distance: 482.7
click at [284, 293] on link "print Imprimer maintenant" at bounding box center [249, 292] width 187 height 41
click at [265, 292] on link "print Imprimer maintenant" at bounding box center [249, 292] width 187 height 41
